Goal: Information Seeking & Learning: Find specific fact

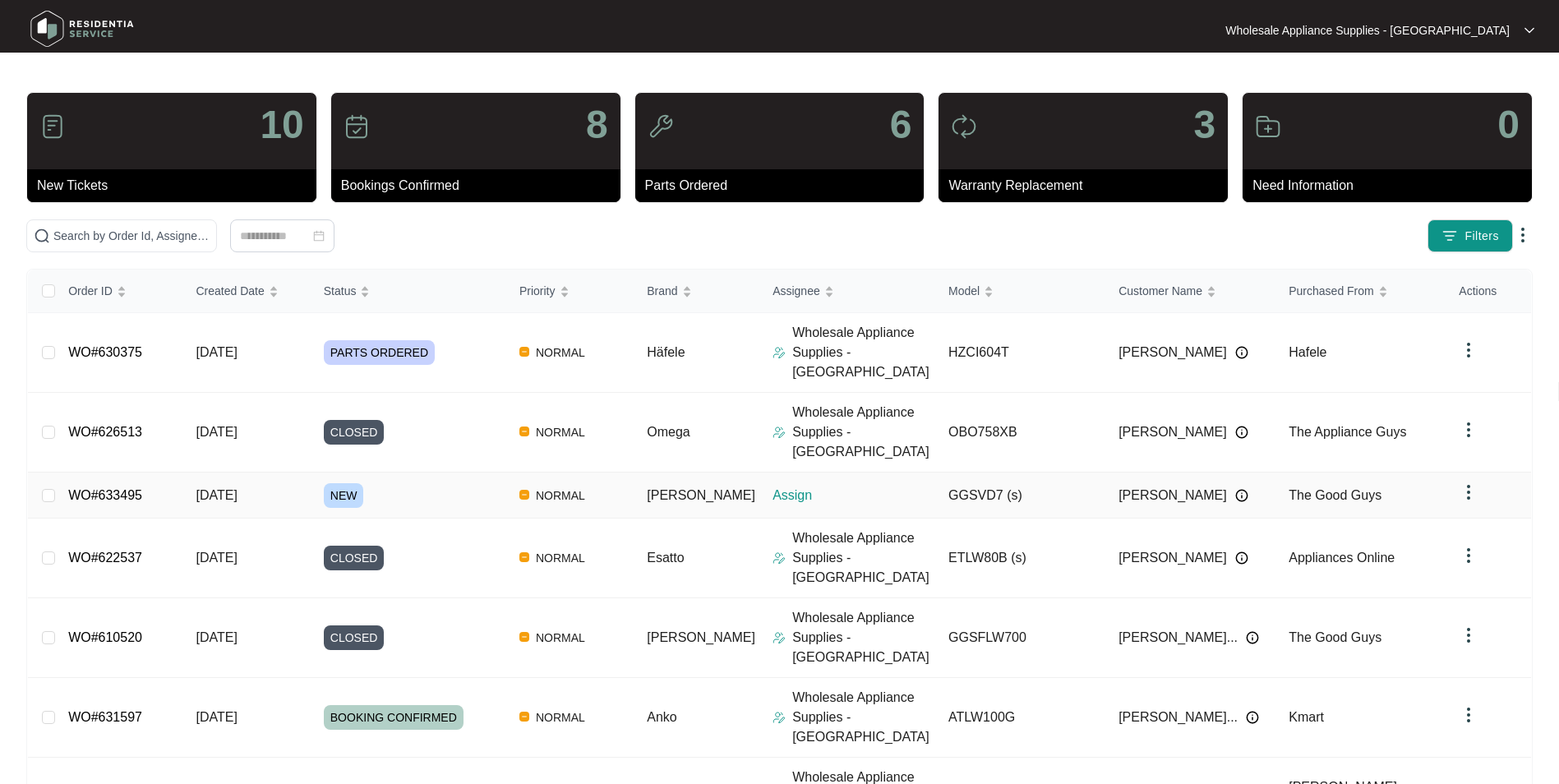
click at [237, 488] on span "[DATE]" at bounding box center [216, 495] width 41 height 14
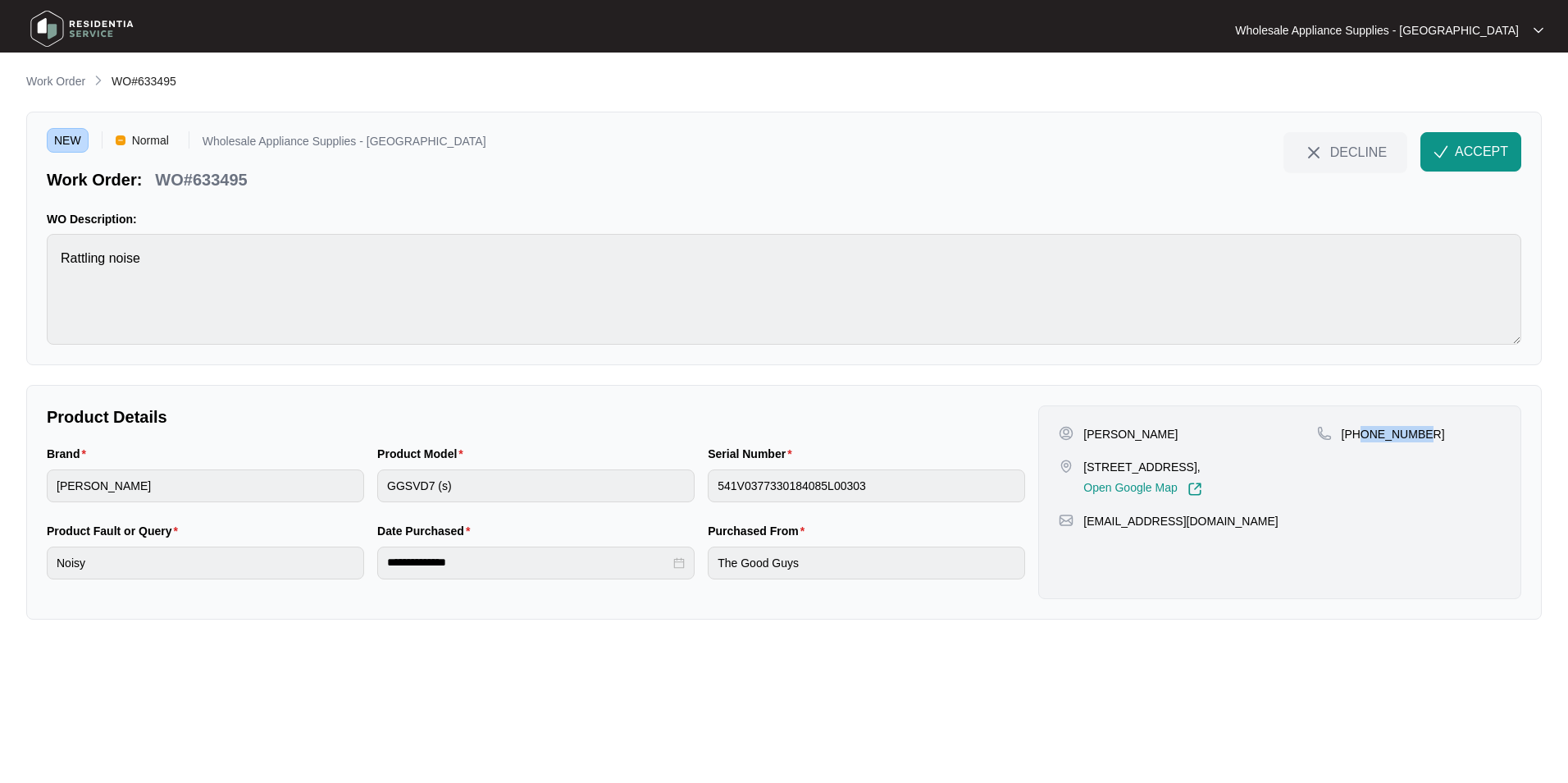
drag, startPoint x: 1419, startPoint y: 438, endPoint x: 1359, endPoint y: 443, distance: 60.2
click at [1359, 443] on div "[PHONE_NUMBER]" at bounding box center [1409, 461] width 184 height 70
copy p "481295024"
click at [1142, 435] on p "[PERSON_NAME]" at bounding box center [1131, 433] width 95 height 16
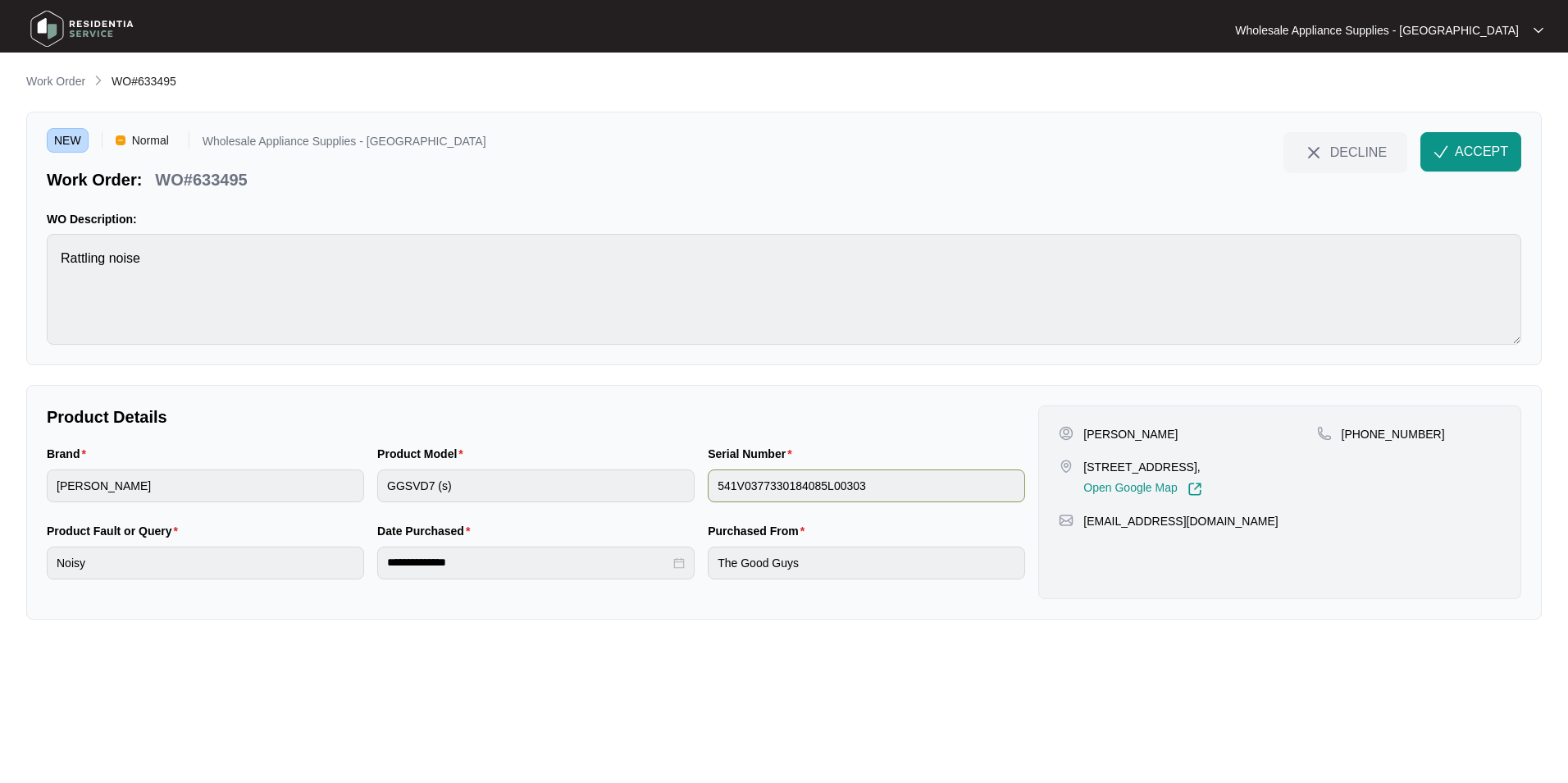
copy p "Delaforce"
drag, startPoint x: 1145, startPoint y: 468, endPoint x: 1084, endPoint y: 468, distance: 61.0
click at [1084, 468] on p "[STREET_ADDRESS]," at bounding box center [1142, 467] width 118 height 16
copy p "[STREET_ADDRESS]"
drag, startPoint x: 1220, startPoint y: 518, endPoint x: 1086, endPoint y: 531, distance: 134.6
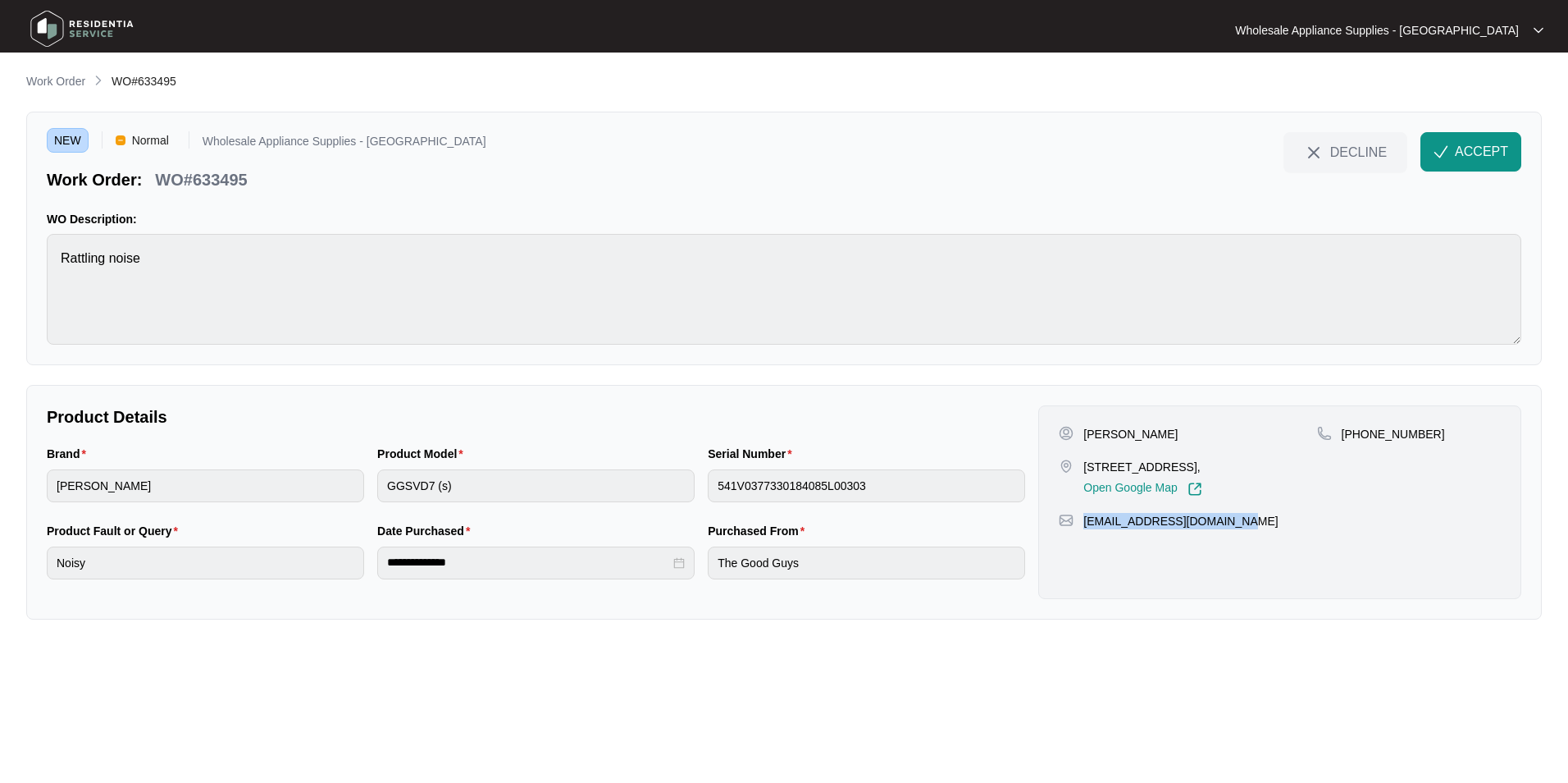
click at [1086, 531] on div "[PERSON_NAME] [STREET_ADDRESS], Open Google Map [PHONE_NUMBER] [EMAIL_ADDRESS][…" at bounding box center [1279, 502] width 483 height 193
copy p "[EMAIL_ADDRESS][DOMAIN_NAME]"
click at [231, 181] on p "WO#633495" at bounding box center [200, 180] width 92 height 23
copy p "633495"
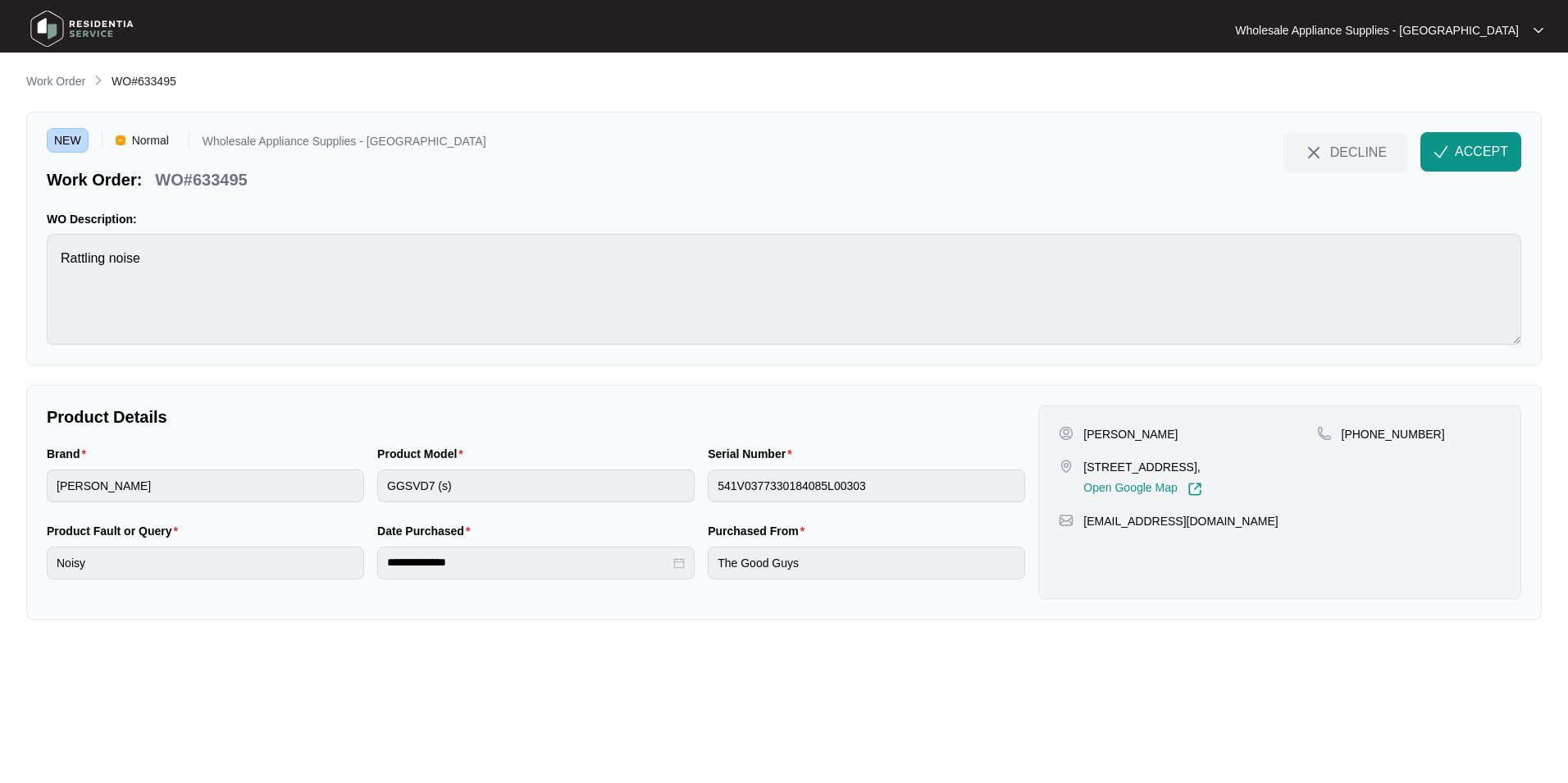
click at [372, 484] on div "Product Model GGSVD7 (s)" at bounding box center [535, 483] width 331 height 77
click at [643, 489] on div "Brand [PERSON_NAME] Product Model GGSVD7 (s) Serial Number 541V0377330184085L00…" at bounding box center [536, 483] width 991 height 77
click at [376, 562] on div "**********" at bounding box center [535, 560] width 331 height 77
click at [1448, 149] on img "button" at bounding box center [1441, 151] width 15 height 15
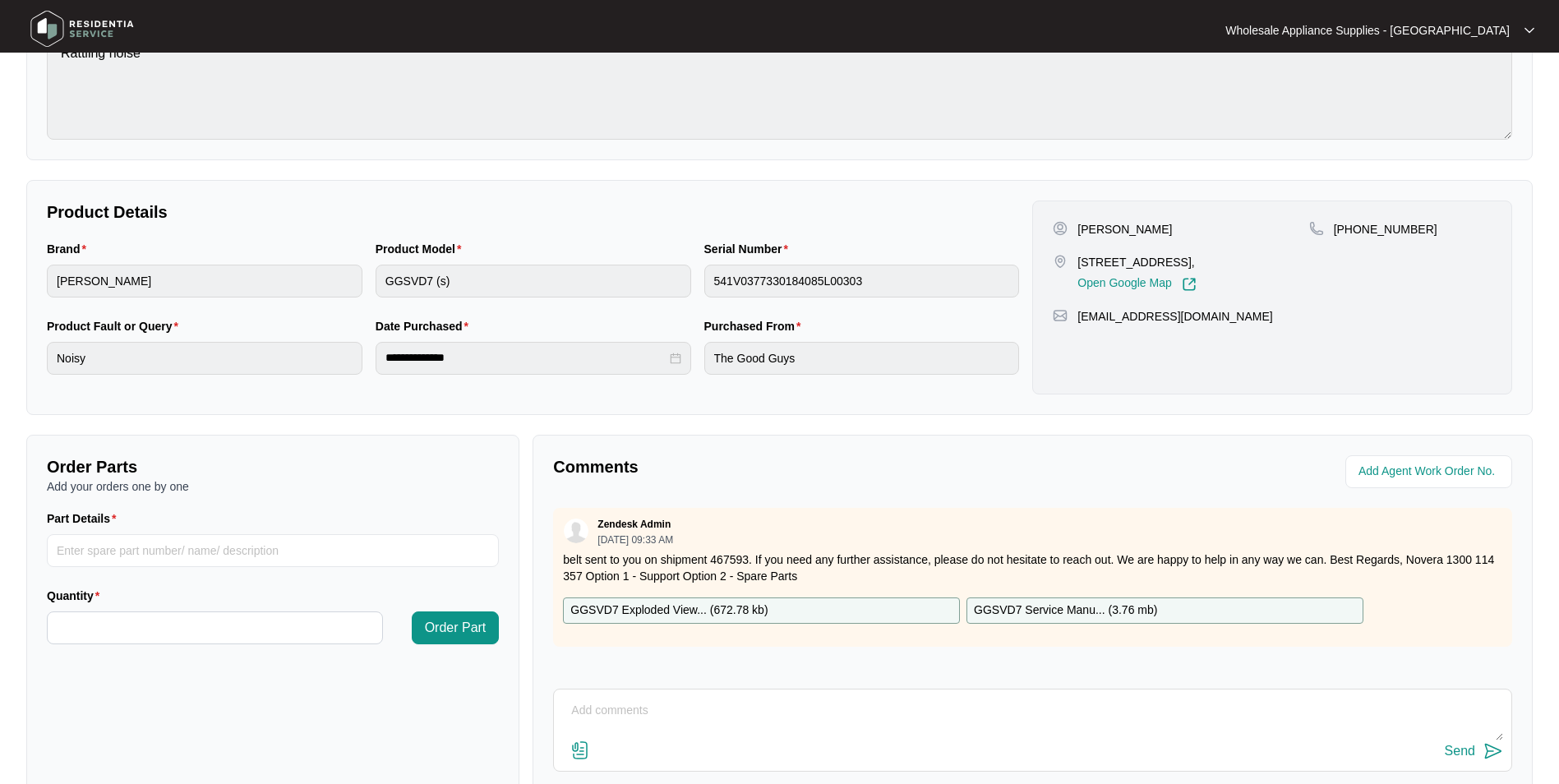
scroll to position [246, 0]
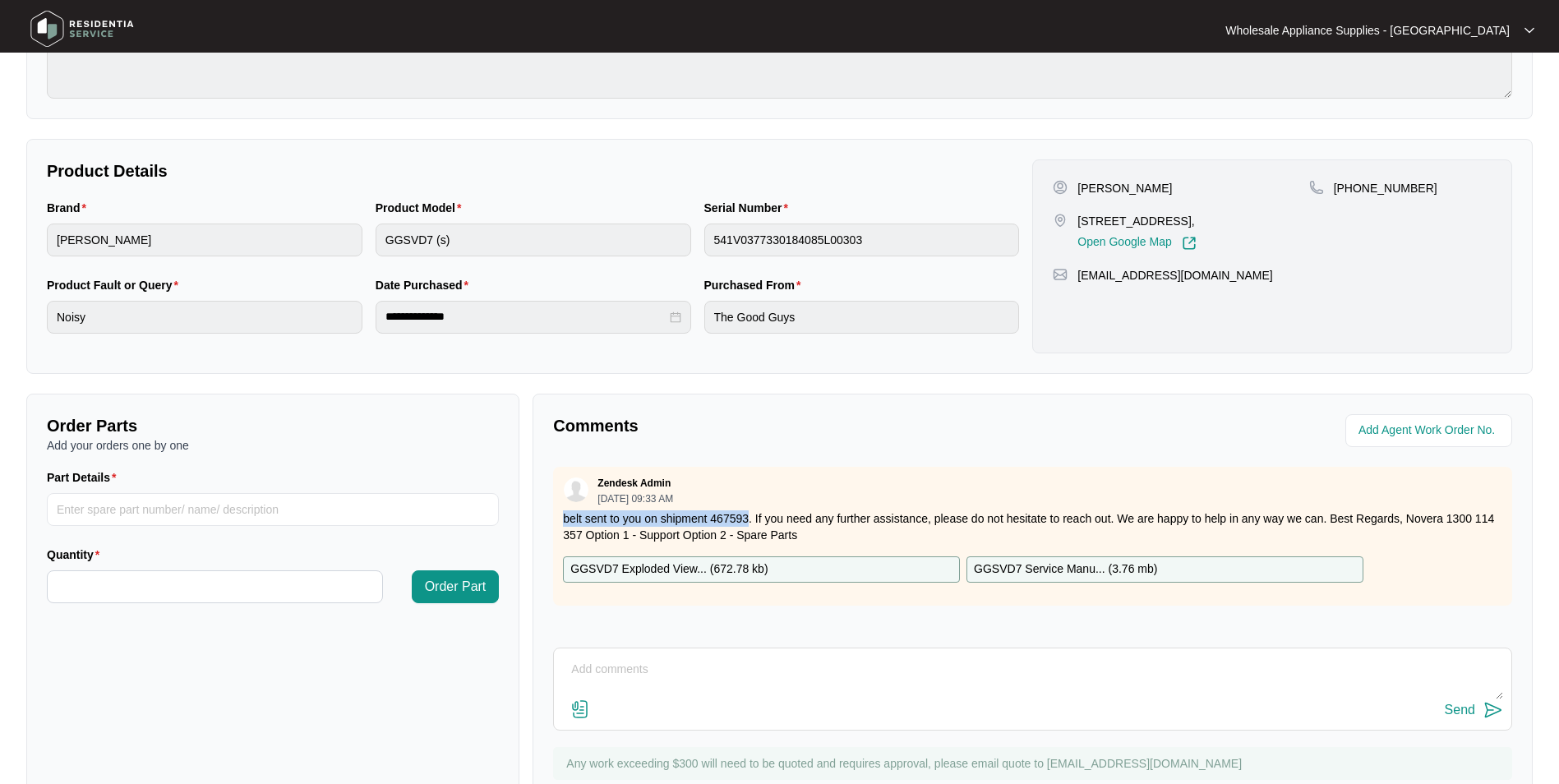
drag, startPoint x: 747, startPoint y: 515, endPoint x: 554, endPoint y: 523, distance: 193.2
click at [554, 523] on div "Zendesk Admin [DATE] 09:33 AM belt sent to you on shipment 467593. If you need …" at bounding box center [1032, 535] width 959 height 139
copy p "belt sent to you on shipment 467593"
click at [659, 565] on p "GGSVD7 Exploded View... ( 672.78 kb )" at bounding box center [668, 569] width 197 height 18
click at [269, 142] on div "**********" at bounding box center [780, 256] width 1506 height 235
